Goal: Task Accomplishment & Management: Use online tool/utility

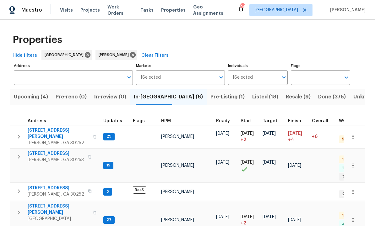
scroll to position [5, 0]
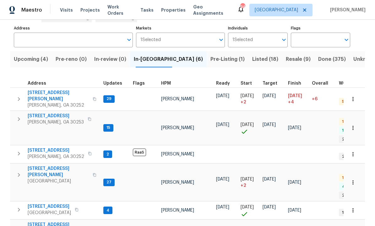
click at [55, 166] on span "[STREET_ADDRESS][PERSON_NAME]" at bounding box center [58, 172] width 61 height 13
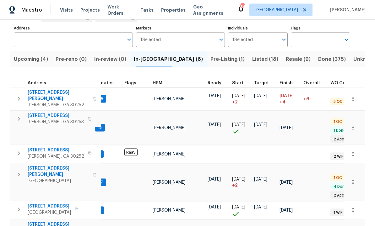
scroll to position [0, 9]
click at [35, 166] on span "[STREET_ADDRESS][PERSON_NAME]" at bounding box center [58, 172] width 61 height 13
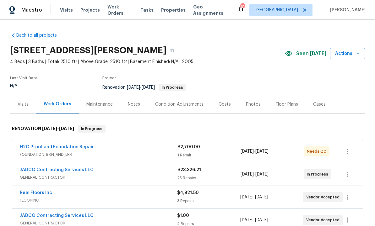
click at [316, 54] on span "Seen today" at bounding box center [311, 54] width 30 height 6
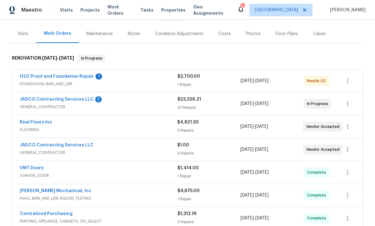
scroll to position [71, 0]
click at [38, 121] on link "Real Floors Inc" at bounding box center [36, 122] width 32 height 4
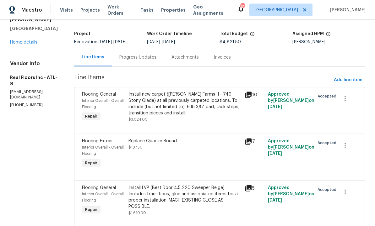
click at [183, 193] on div "Install LVP (Best Door 4.5 220 Sweeper Beige) Includes transitions, glue and as…" at bounding box center [184, 197] width 112 height 25
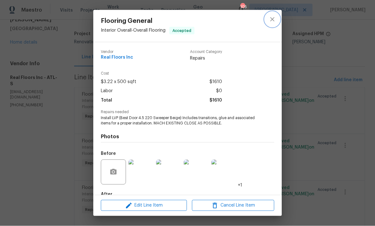
click at [274, 19] on icon "close" at bounding box center [272, 20] width 8 height 8
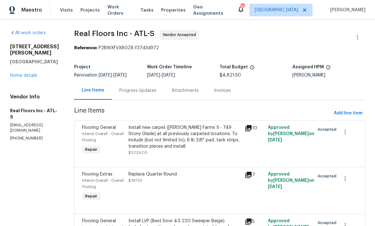
click at [137, 90] on div "Progress Updates" at bounding box center [137, 91] width 37 height 6
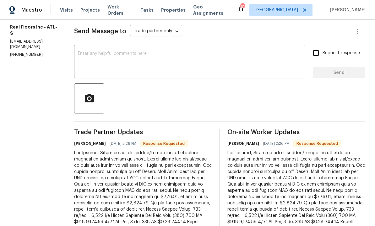
scroll to position [81, 0]
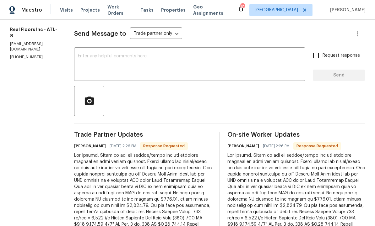
click at [127, 54] on textarea at bounding box center [190, 65] width 224 height 22
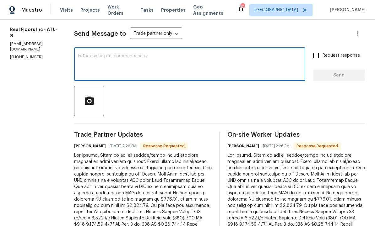
scroll to position [13, 0]
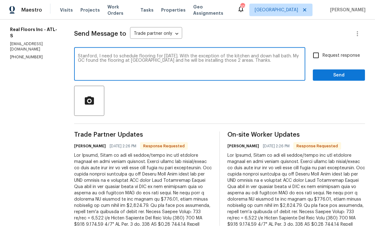
click at [246, 54] on textarea "Stanford, I need to schedule flooring for Wednesday. With the exception of the …" at bounding box center [190, 65] width 224 height 22
type textarea "Stanford, I need to schedule flooring for Wednesday. With the exception of the …"
click at [321, 49] on input "Request response" at bounding box center [315, 55] width 13 height 13
checkbox input "true"
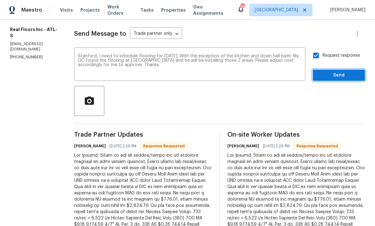
click at [335, 70] on button "Send" at bounding box center [339, 76] width 52 height 12
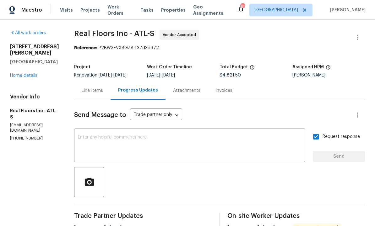
scroll to position [21, 0]
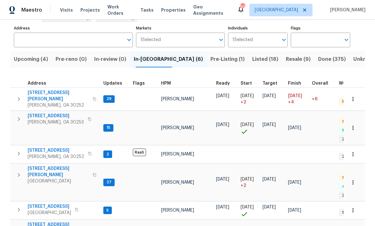
scroll to position [5, 0]
click at [53, 222] on span "230 Oak Meadows Pl" at bounding box center [58, 228] width 61 height 13
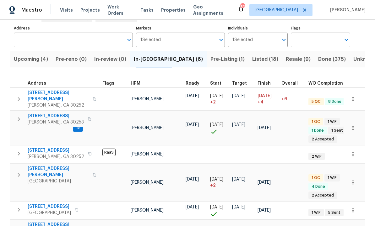
scroll to position [0, 31]
click at [286, 55] on span "Resale (9)" at bounding box center [298, 59] width 25 height 9
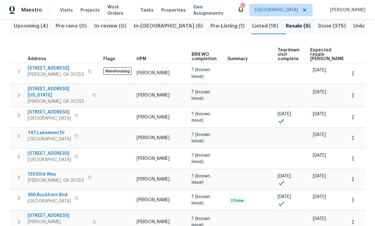
scroll to position [71, 0]
click at [54, 149] on td "60 Hammock Dr Covington, GA 30016" at bounding box center [55, 157] width 91 height 16
click at [45, 150] on span "[STREET_ADDRESS]" at bounding box center [49, 153] width 43 height 6
click at [353, 156] on icon "button" at bounding box center [352, 158] width 1 height 4
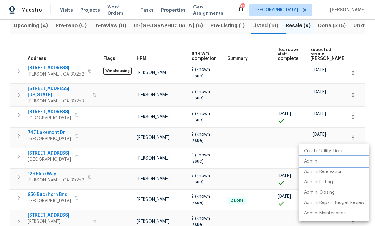
click at [320, 161] on li "Admin" at bounding box center [334, 162] width 70 height 10
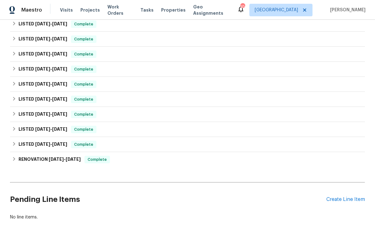
scroll to position [137, 0]
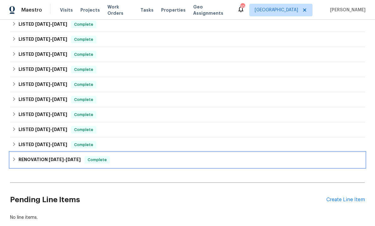
click at [64, 160] on span "[DATE]" at bounding box center [56, 160] width 15 height 4
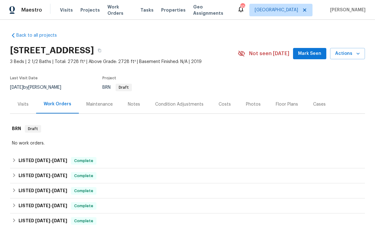
scroll to position [0, 0]
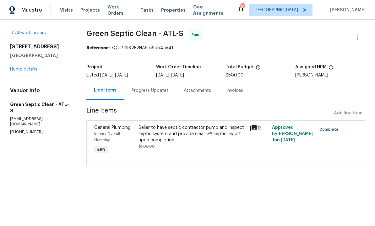
click at [180, 138] on div "Seller to have septic contractor pump and inspect septic system and provide cle…" at bounding box center [191, 134] width 107 height 19
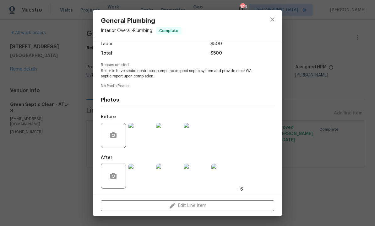
scroll to position [49, 0]
click at [371, 125] on div "General Plumbing Interior Overall - Plumbing Complete Vendor Green Septic Clean…" at bounding box center [187, 113] width 375 height 226
